Goal: Find specific page/section: Find specific page/section

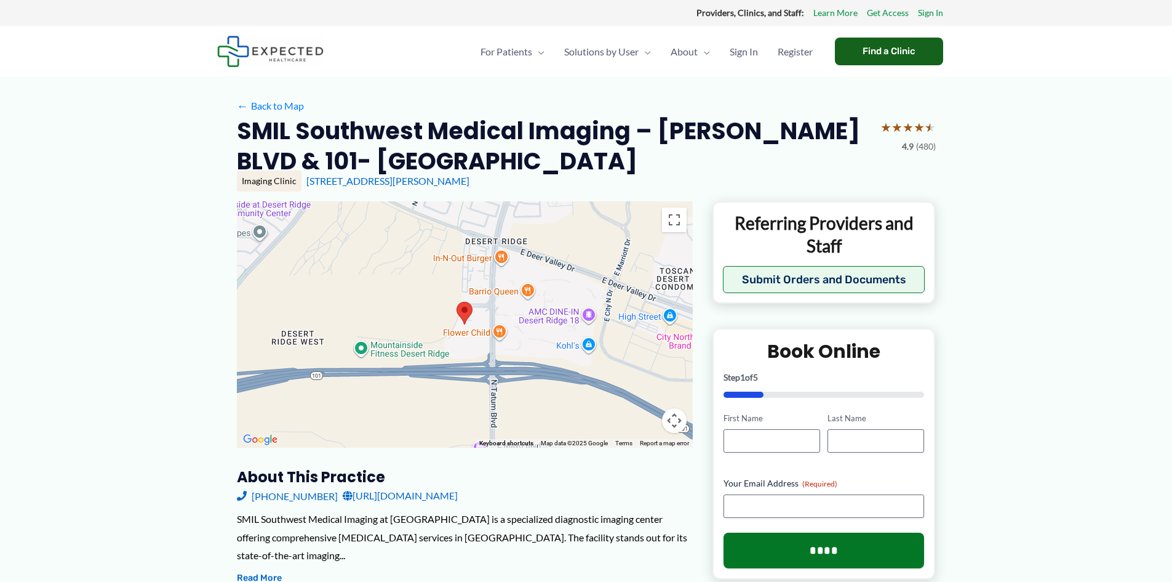
click at [888, 49] on div "Find a Clinic" at bounding box center [889, 52] width 108 height 28
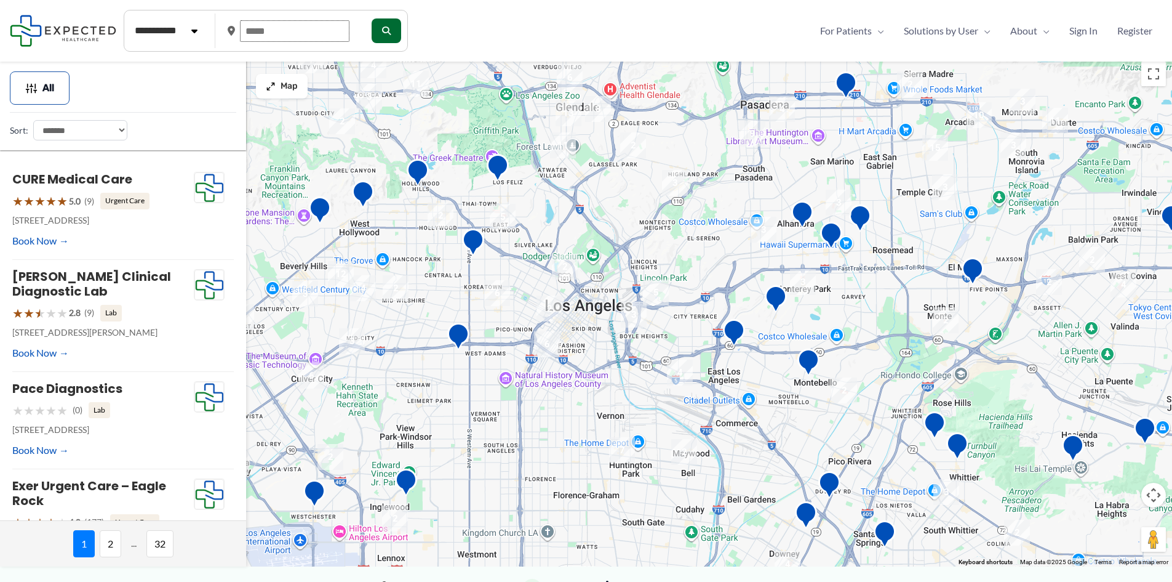
drag, startPoint x: 271, startPoint y: 30, endPoint x: 259, endPoint y: 38, distance: 13.8
click at [260, 36] on input "text" at bounding box center [295, 31] width 110 height 22
drag, startPoint x: 286, startPoint y: 31, endPoint x: 258, endPoint y: 28, distance: 27.3
click at [241, 34] on input "text" at bounding box center [295, 31] width 110 height 22
click at [300, 22] on input "text" at bounding box center [295, 31] width 110 height 22
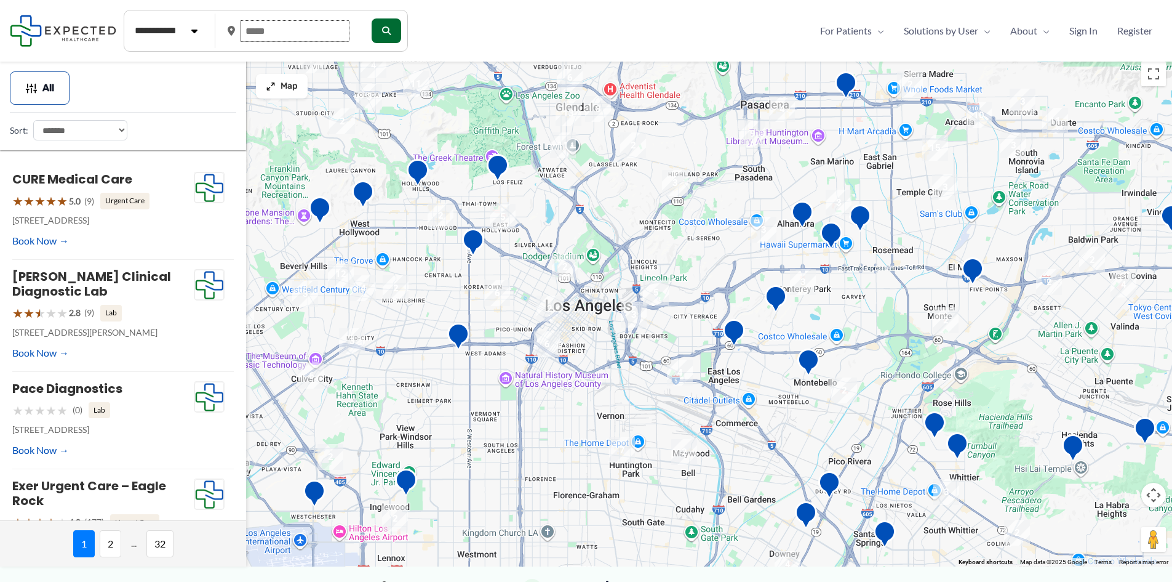
click at [289, 33] on input "text" at bounding box center [295, 31] width 110 height 22
type input "*****"
